Goal: Task Accomplishment & Management: Manage account settings

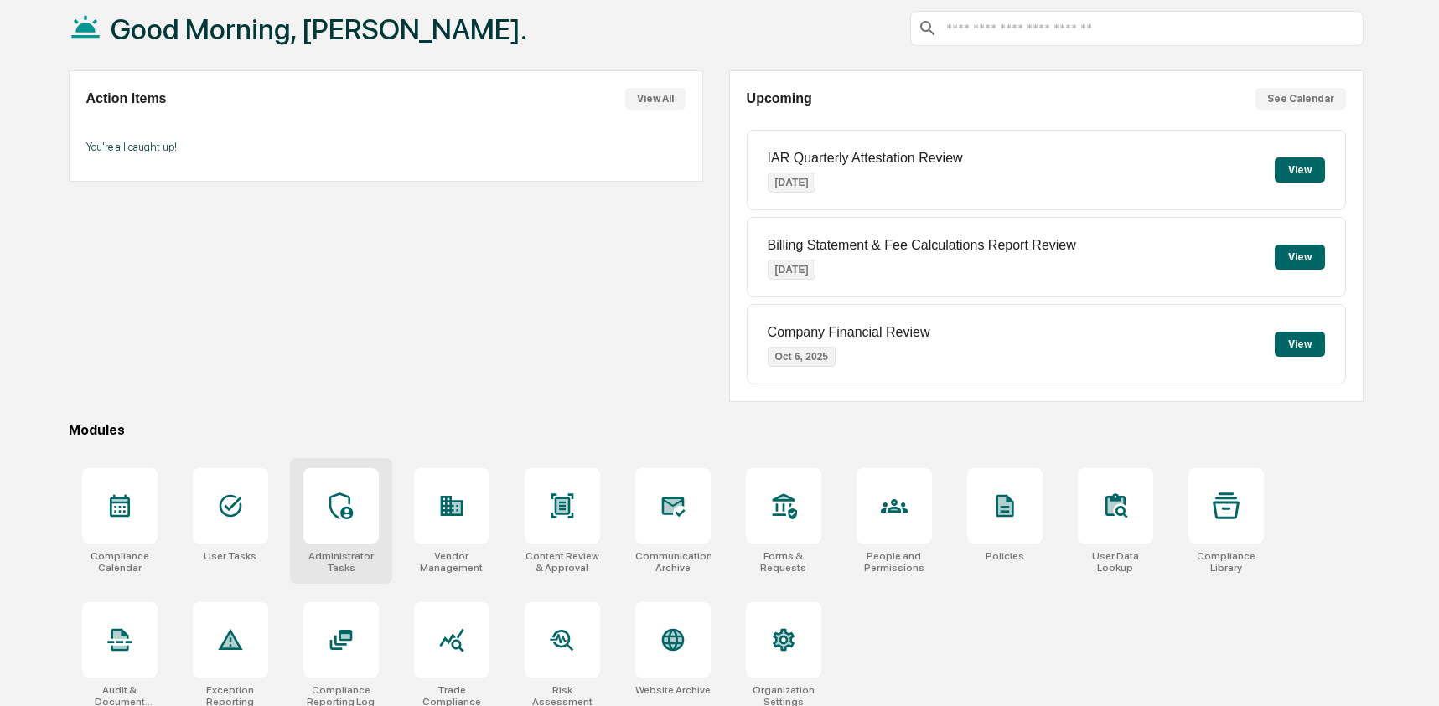
scroll to position [108, 0]
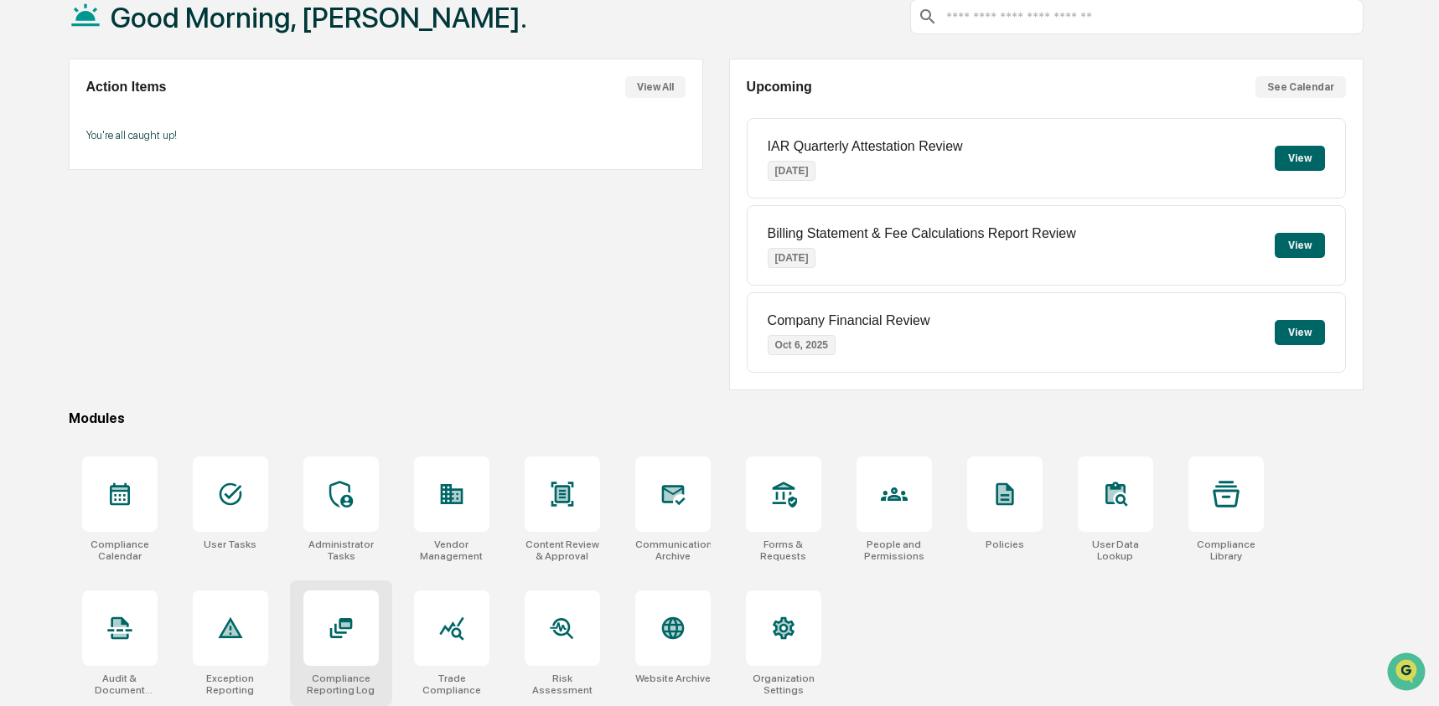
click at [351, 626] on icon at bounding box center [340, 628] width 23 height 20
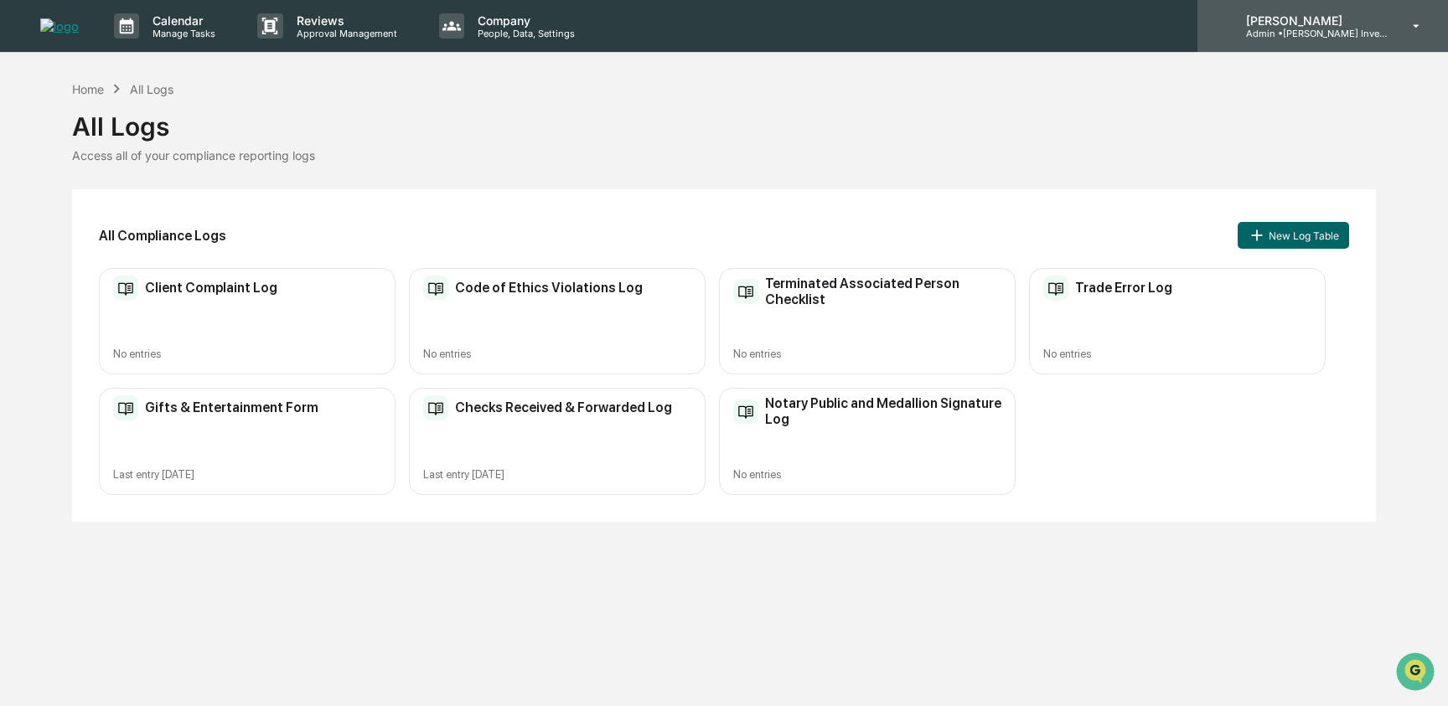
click at [1337, 33] on p "Admin • [PERSON_NAME] Investments, LLC" at bounding box center [1311, 34] width 156 height 12
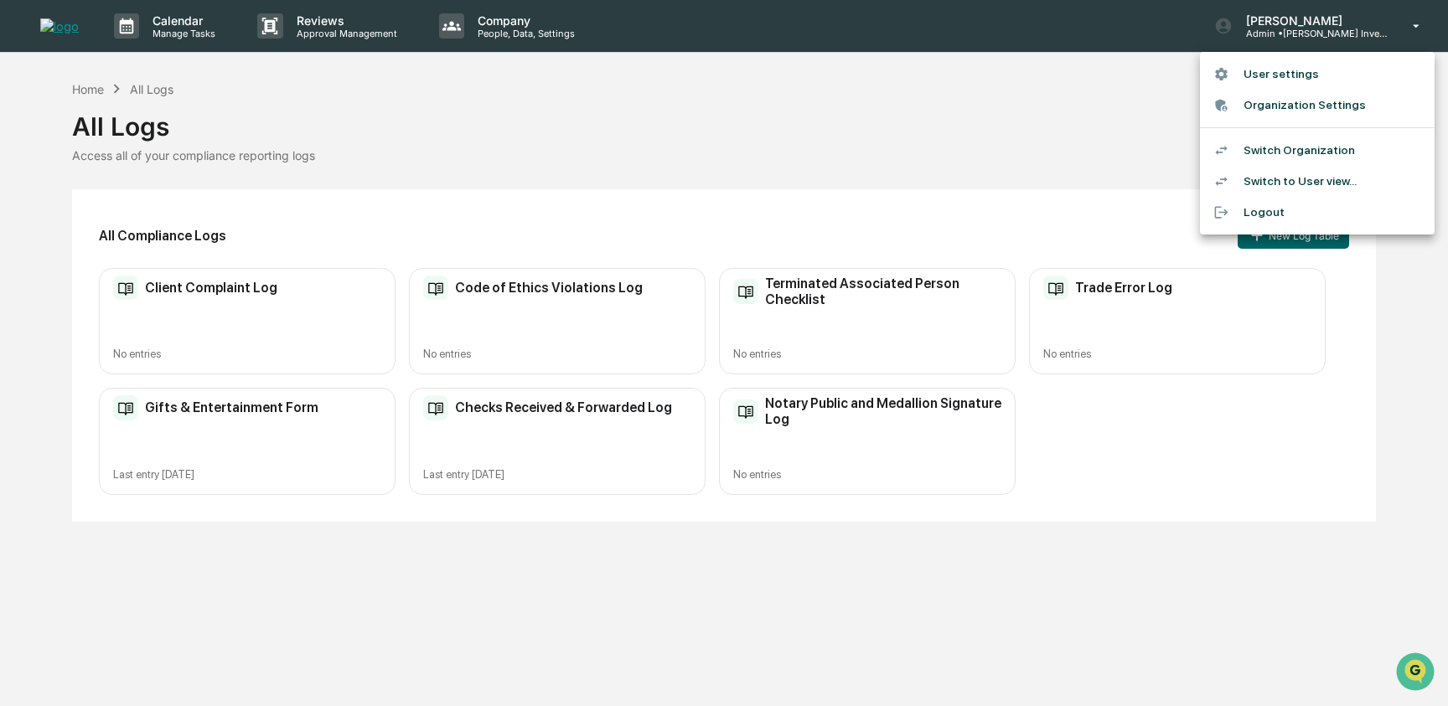
click at [1326, 154] on li "Switch Organization" at bounding box center [1317, 150] width 235 height 31
